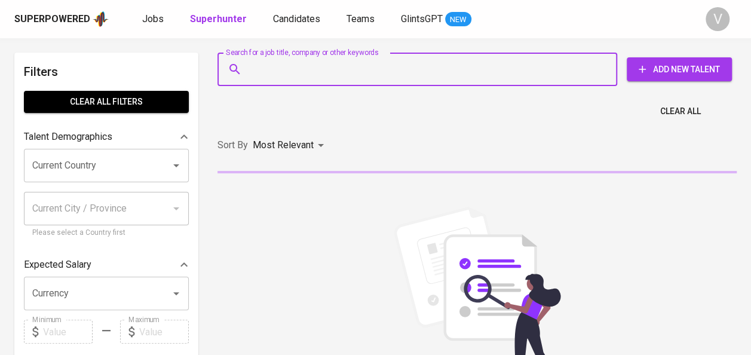
paste input "PT BANK JTRUST INDONESI"
click at [271, 78] on input "Search for a job title, company or other keywords" at bounding box center [420, 69] width 347 height 23
type input "PT BANK JTRUST INDONESI"
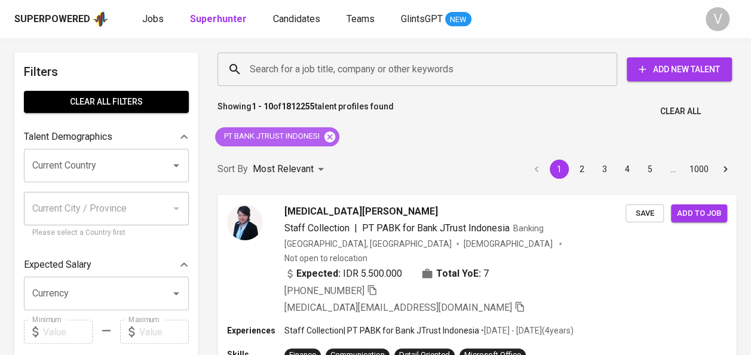
click at [331, 136] on icon at bounding box center [329, 136] width 13 height 13
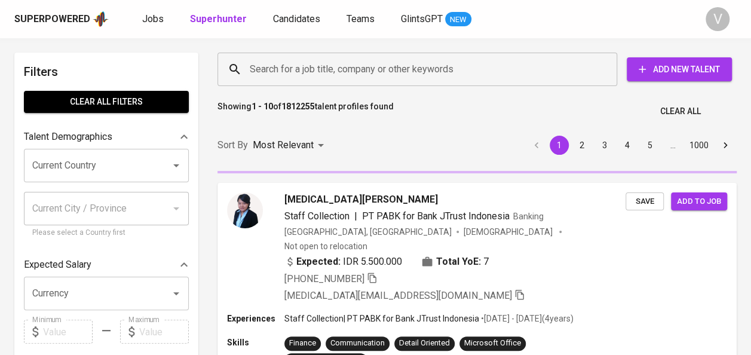
paste input "[PERSON_NAME] [PERSON_NAME]"
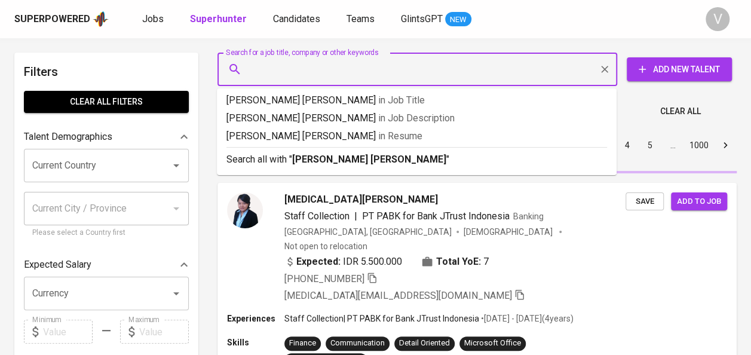
type input "[PERSON_NAME] [PERSON_NAME]"
click at [280, 72] on input "[PERSON_NAME] [PERSON_NAME]" at bounding box center [420, 69] width 347 height 23
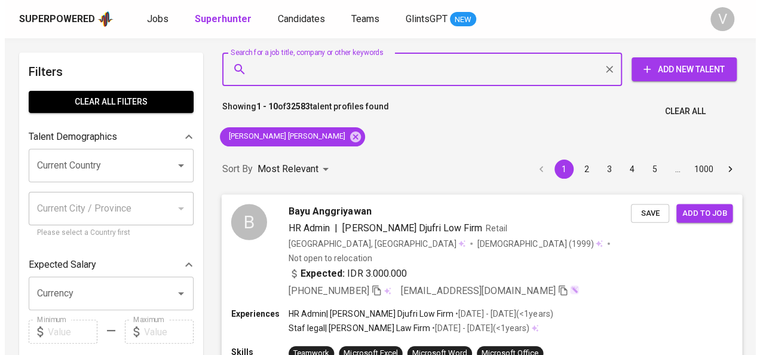
scroll to position [66, 0]
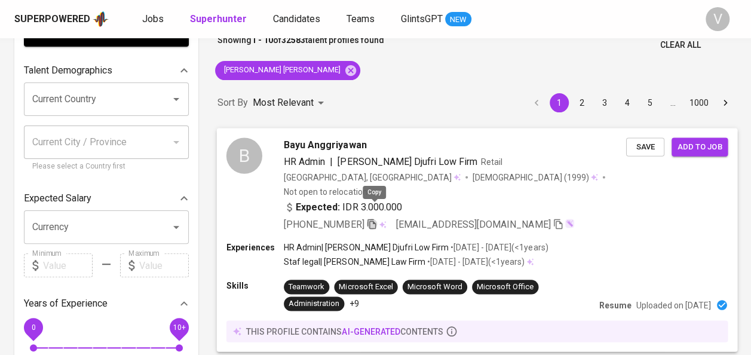
click at [376, 218] on icon "button" at bounding box center [371, 223] width 11 height 11
click at [488, 241] on p "• [DATE] - [DATE] ( <1 years )" at bounding box center [498, 247] width 99 height 12
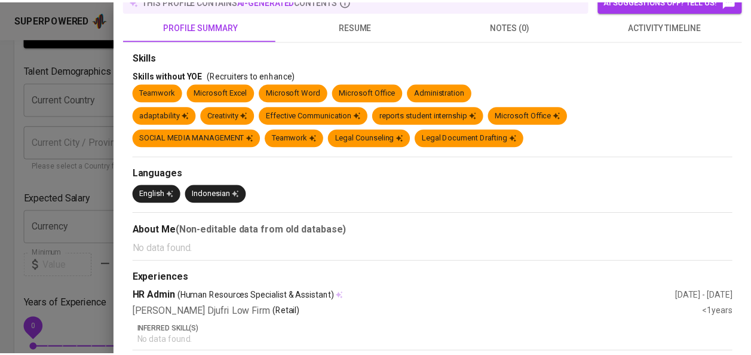
scroll to position [0, 0]
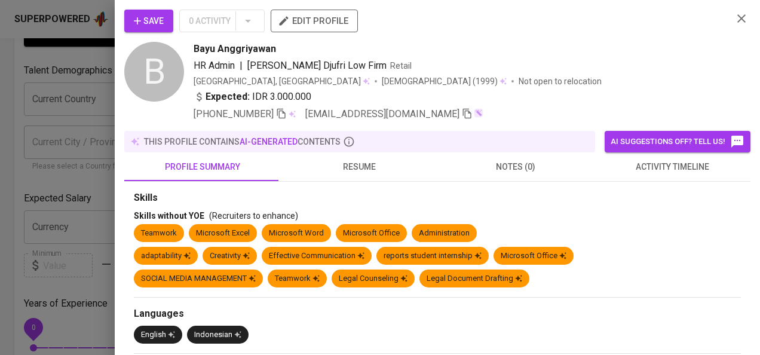
click at [737, 14] on icon "button" at bounding box center [741, 18] width 8 height 8
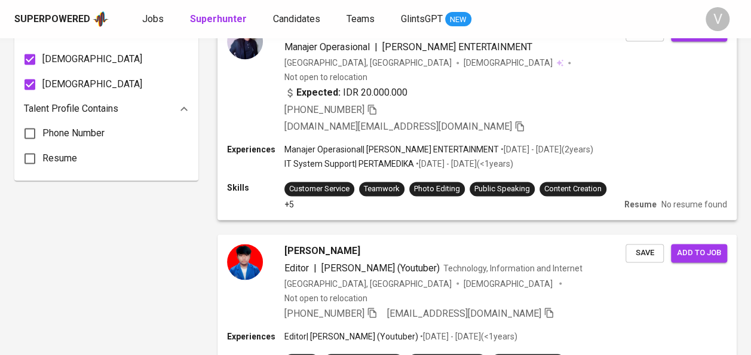
scroll to position [858, 0]
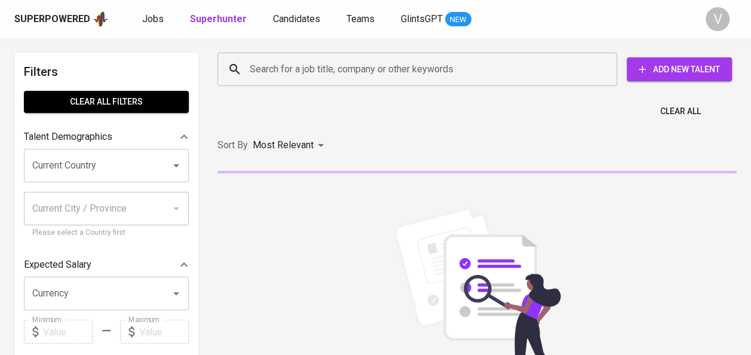
click at [273, 79] on input "Search for a job title, company or other keywords" at bounding box center [420, 69] width 347 height 23
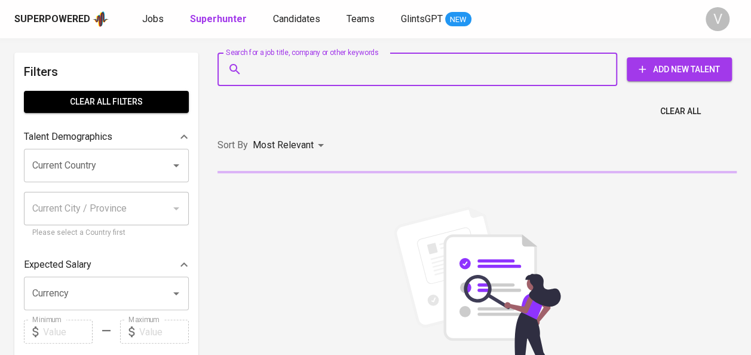
paste input "cistanugraheni.2020@gmail.com"
type input "cistanugraheni.2020@gmail.com"
click at [323, 66] on input "Search for a job title, company or other keywords" at bounding box center [420, 69] width 347 height 23
paste input "OkeTien Hermawati"
type input "OkeTien Hermawati"
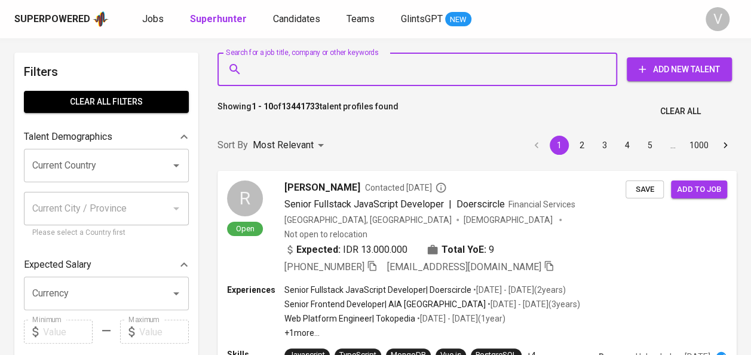
click at [264, 62] on input "Search for a job title, company or other keywords" at bounding box center [420, 69] width 347 height 23
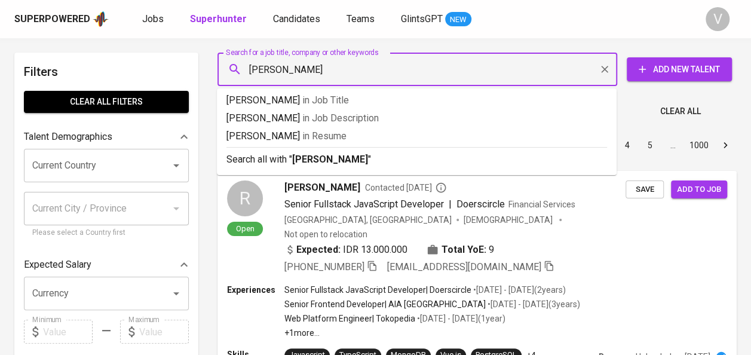
type input "Teuku Maraksa"
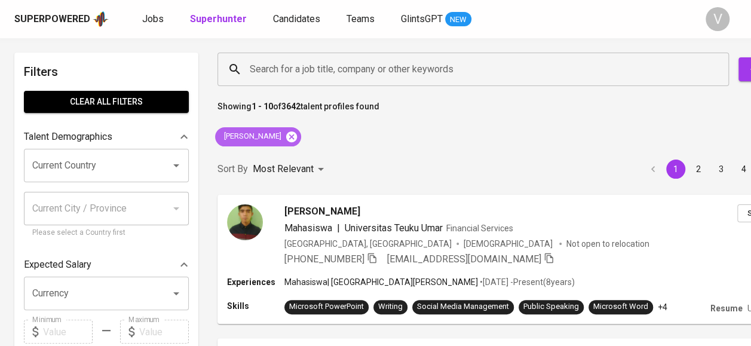
click at [286, 134] on icon at bounding box center [291, 136] width 11 height 11
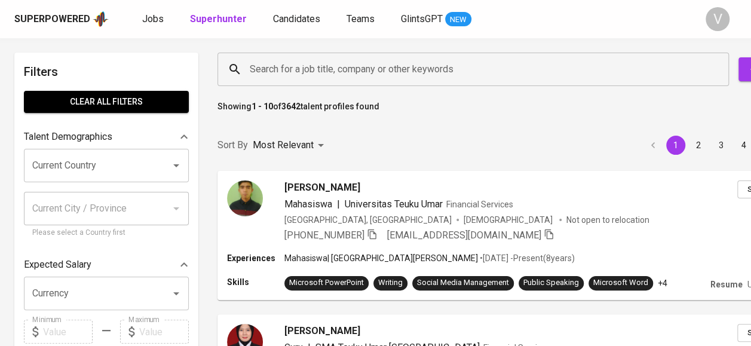
click at [268, 69] on input "Search for a job title, company or other keywords" at bounding box center [476, 69] width 459 height 23
paste input "Laily Hidayati"
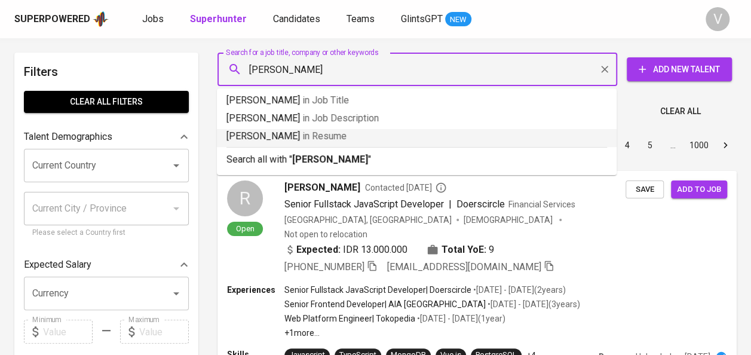
type input "Laily Hidayati"
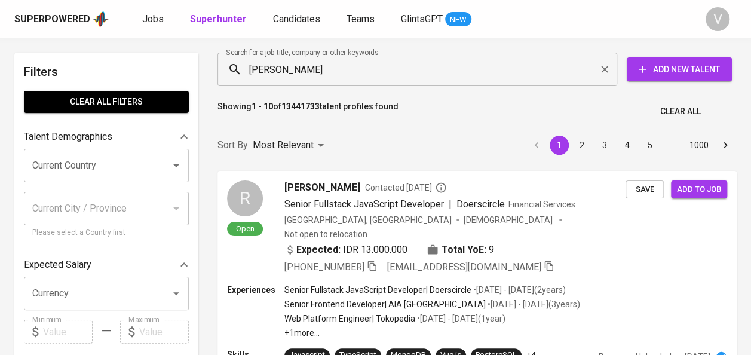
click at [630, 98] on div "Showing 1 - 10 of 13441733 talent profiles found Clear All" at bounding box center [477, 107] width 534 height 29
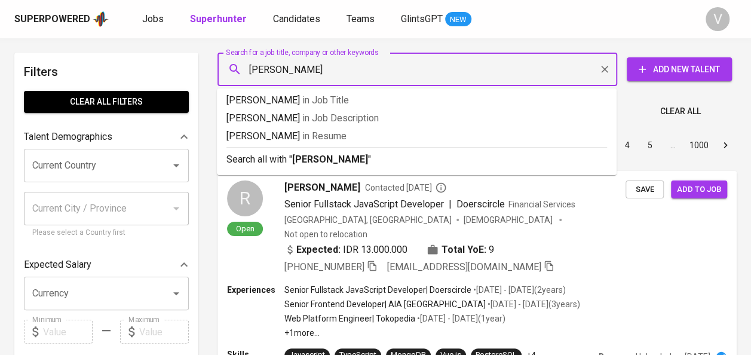
click at [338, 74] on input "Laily Hidayati" at bounding box center [420, 69] width 347 height 23
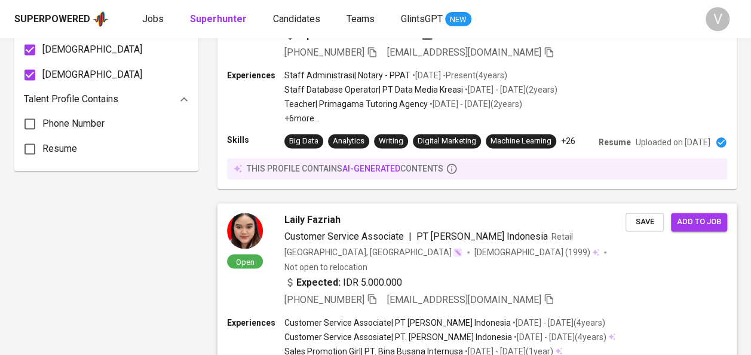
scroll to position [867, 0]
